Goal: Task Accomplishment & Management: Manage account settings

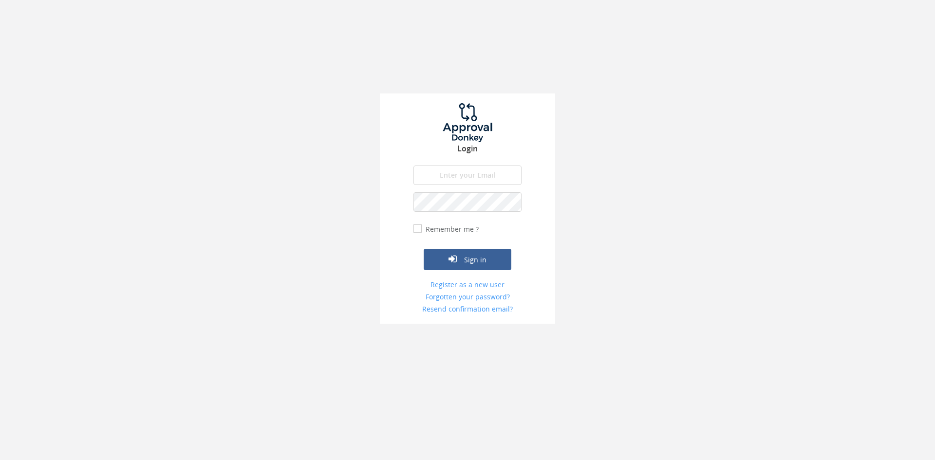
type input "[PERSON_NAME][EMAIL_ADDRESS][PERSON_NAME][DOMAIN_NAME]"
click at [416, 231] on input "Remember me ?" at bounding box center [417, 229] width 6 height 6
checkbox input "true"
click at [477, 254] on button "Sign in" at bounding box center [468, 259] width 88 height 21
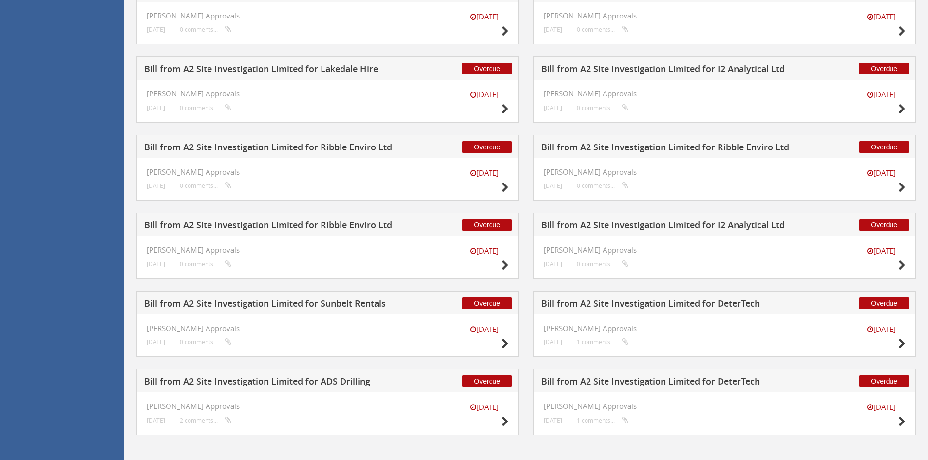
scroll to position [1120, 0]
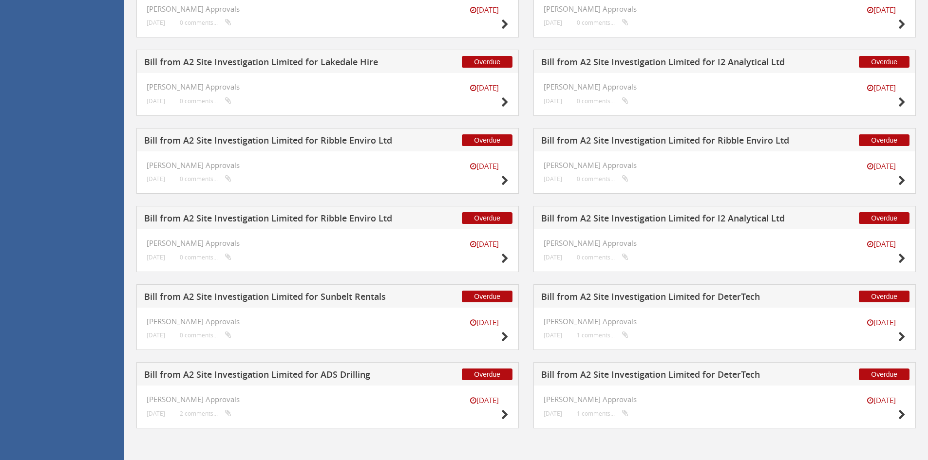
click at [311, 302] on h5 "Bill from A2 Site Investigation Limited for Sunbelt Rentals" at bounding box center [272, 298] width 257 height 12
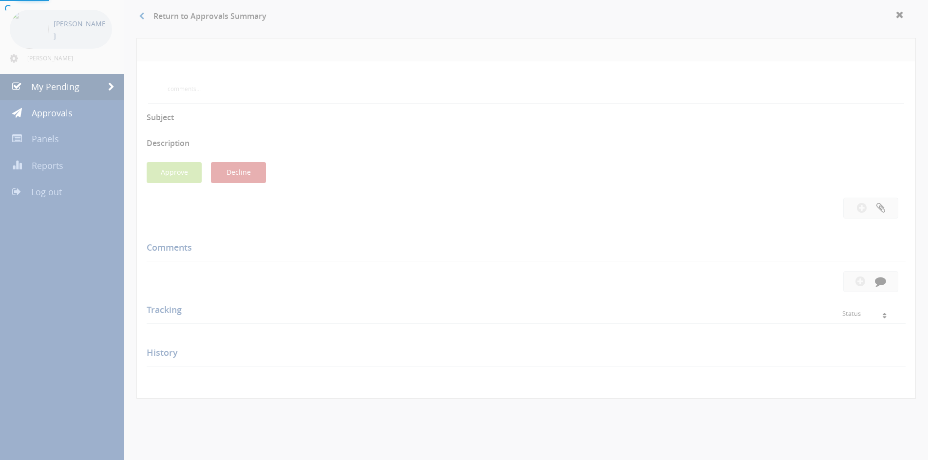
scroll to position [265, 0]
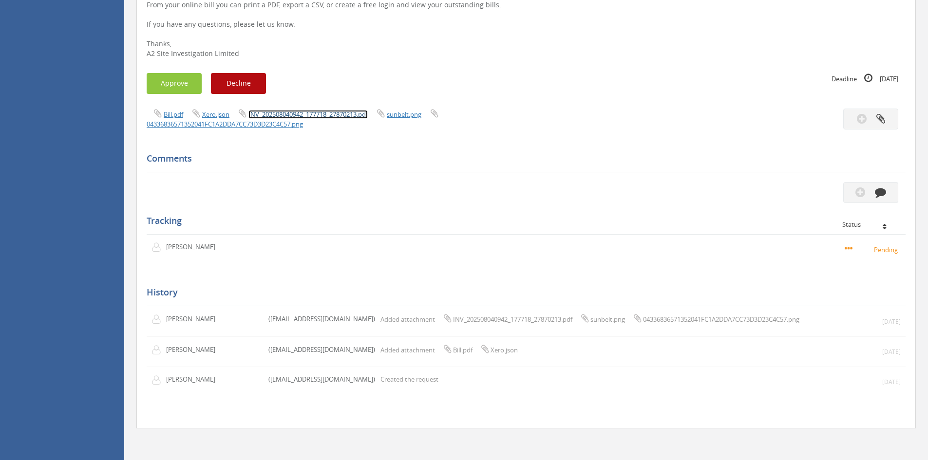
click at [301, 114] on link "INV_202508040942_177718_27870213.pdf" at bounding box center [307, 114] width 119 height 9
click at [870, 196] on button "button" at bounding box center [870, 192] width 55 height 21
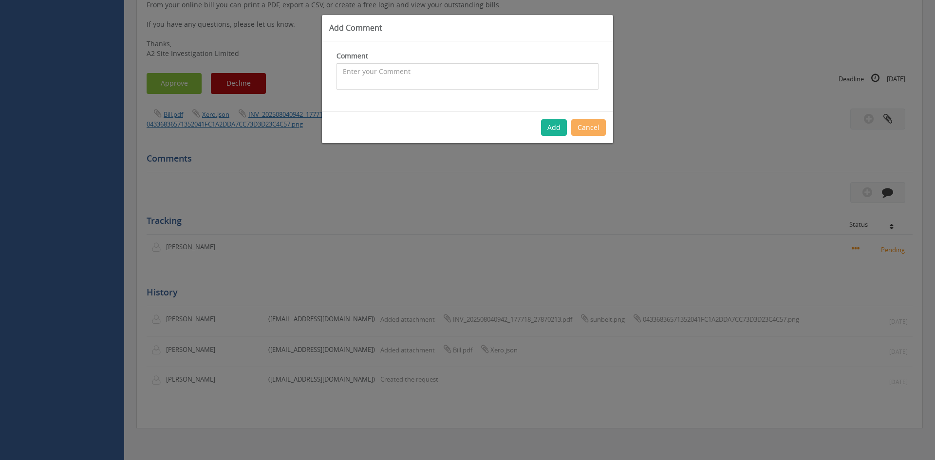
click at [400, 67] on textarea at bounding box center [468, 76] width 262 height 26
type textarea "Not relevant - declined"
click at [548, 128] on button "Add" at bounding box center [554, 127] width 26 height 17
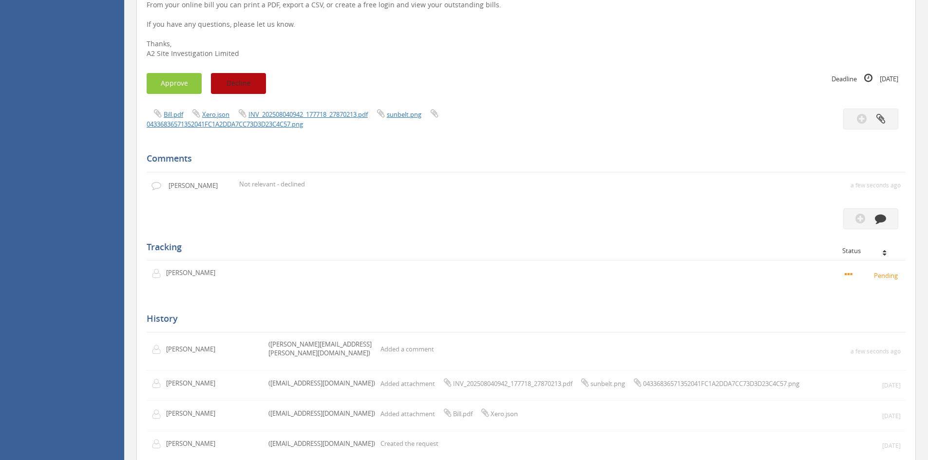
click at [247, 87] on button "Decline" at bounding box center [238, 83] width 55 height 21
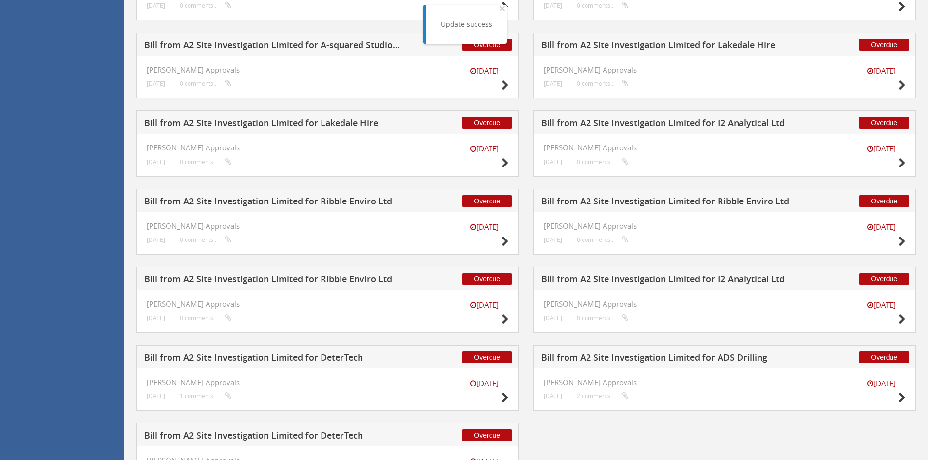
scroll to position [1120, 0]
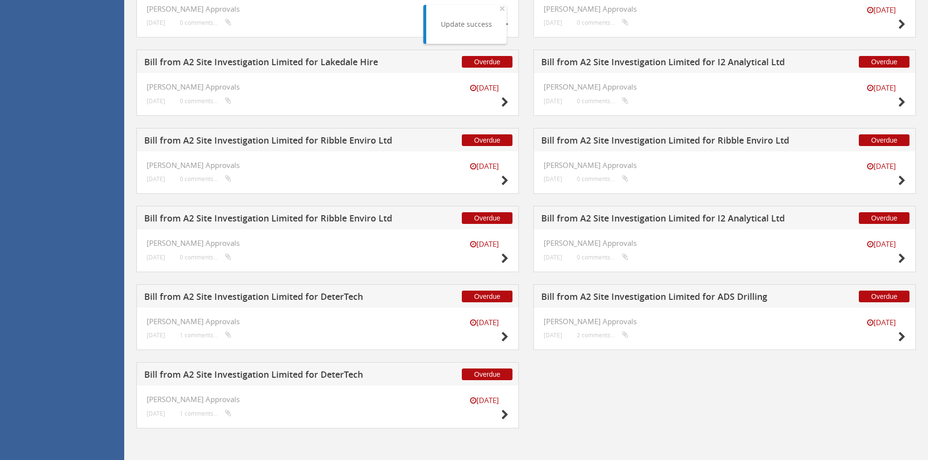
click at [588, 221] on h5 "Bill from A2 Site Investigation Limited for I2 Analytical Ltd" at bounding box center [669, 220] width 257 height 12
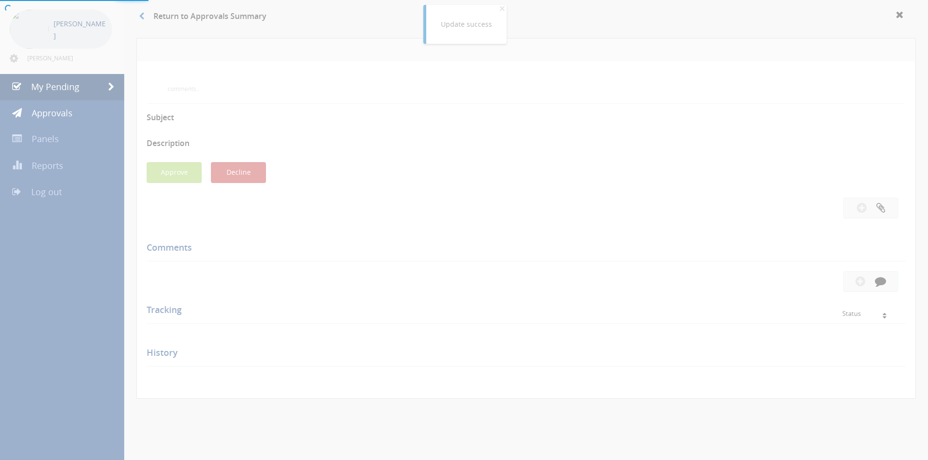
scroll to position [327, 0]
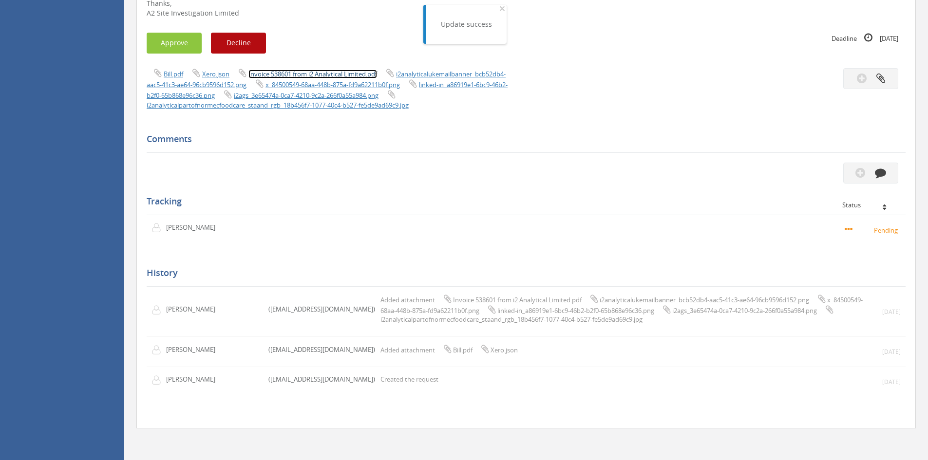
click at [316, 70] on link "Invoice 538601 from i2 Analytical Limited.pdf" at bounding box center [312, 74] width 129 height 9
